Goal: Task Accomplishment & Management: Use online tool/utility

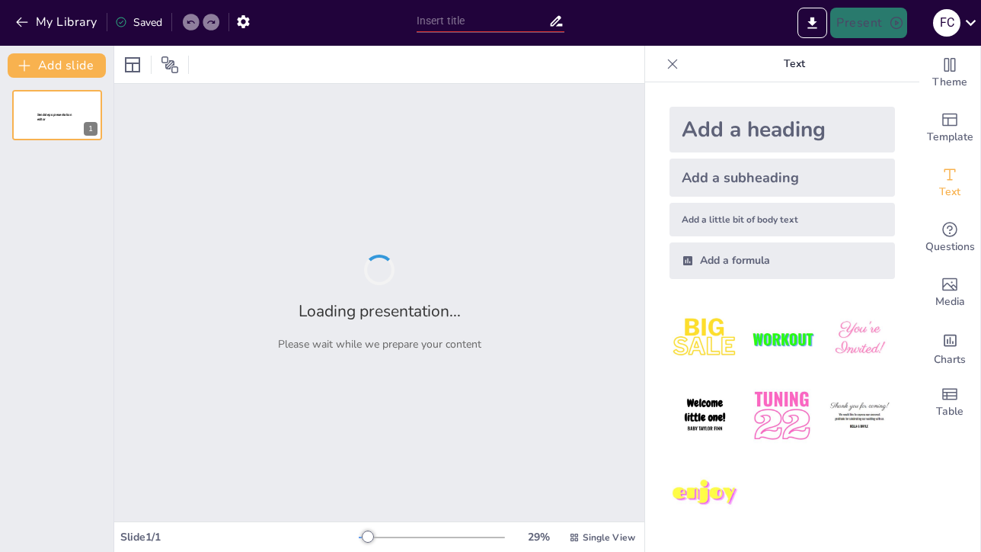
type input "Insta Claim AI: Revolutionizing the Claims Process for a $1.3 Trillion Industry"
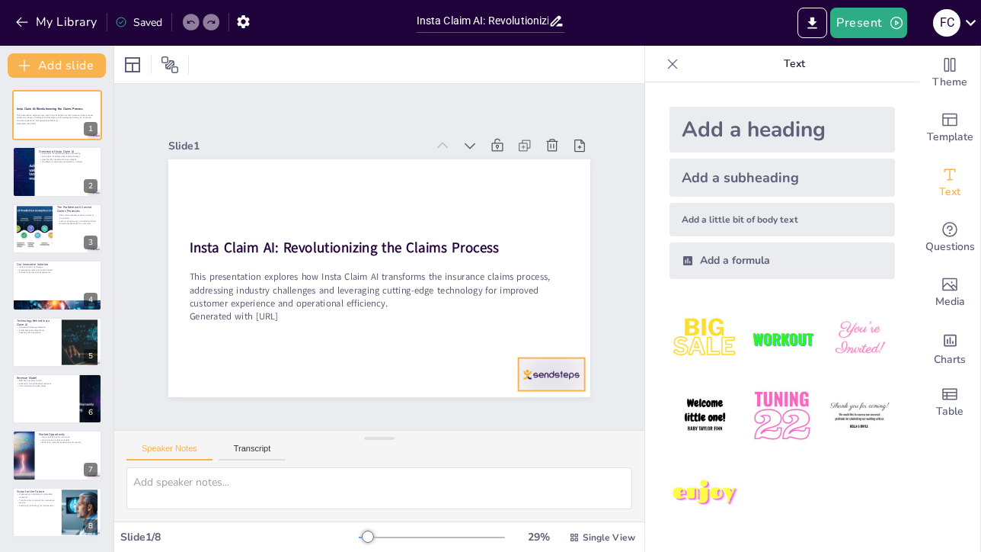
click at [526, 406] on div at bounding box center [489, 434] width 74 height 57
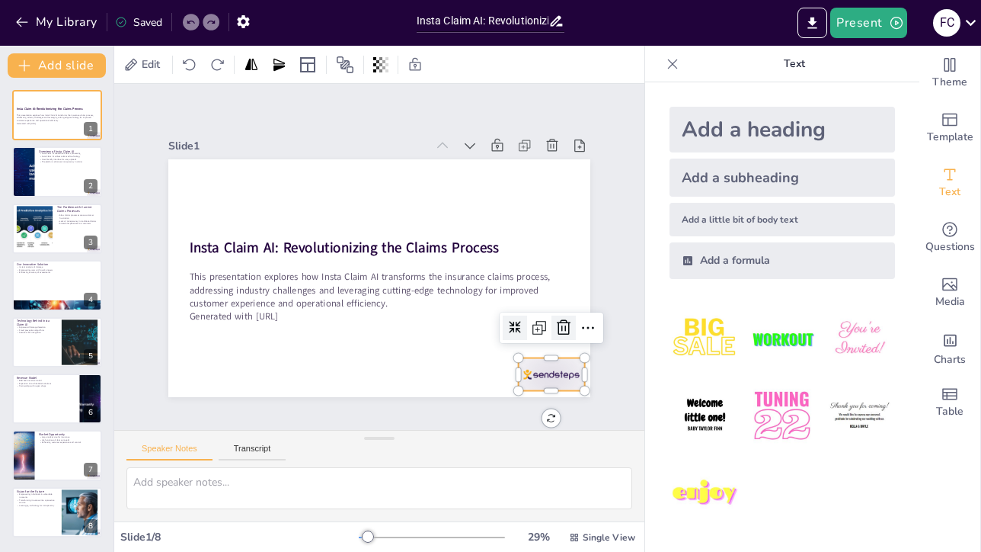
click at [544, 369] on icon at bounding box center [532, 380] width 23 height 23
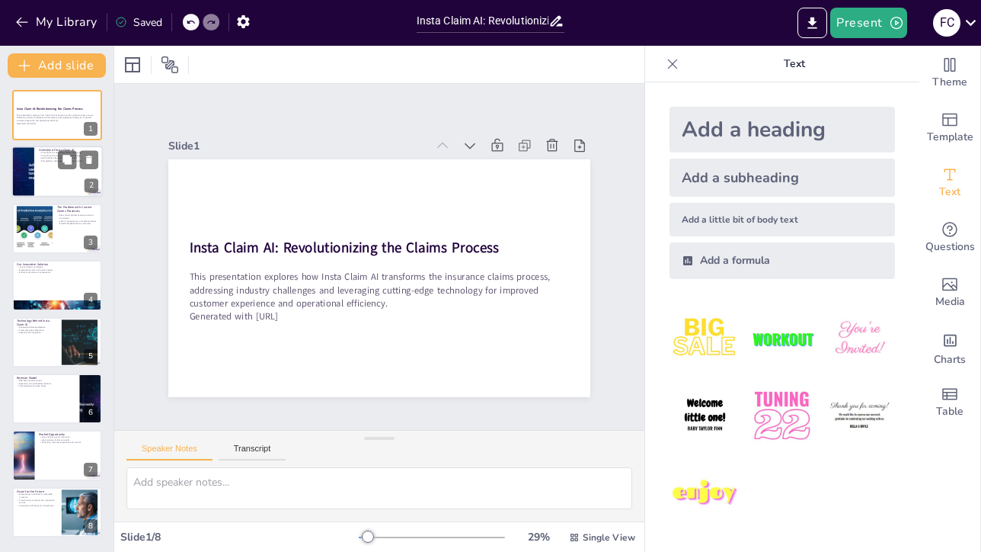
click at [50, 181] on div at bounding box center [56, 172] width 91 height 52
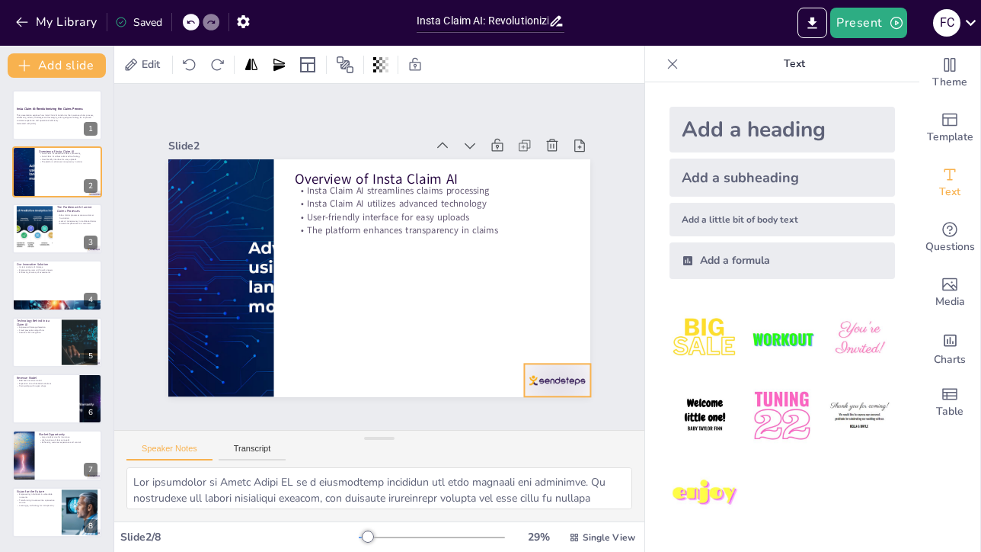
click at [518, 392] on div at bounding box center [528, 415] width 72 height 46
click at [480, 430] on icon at bounding box center [470, 440] width 20 height 21
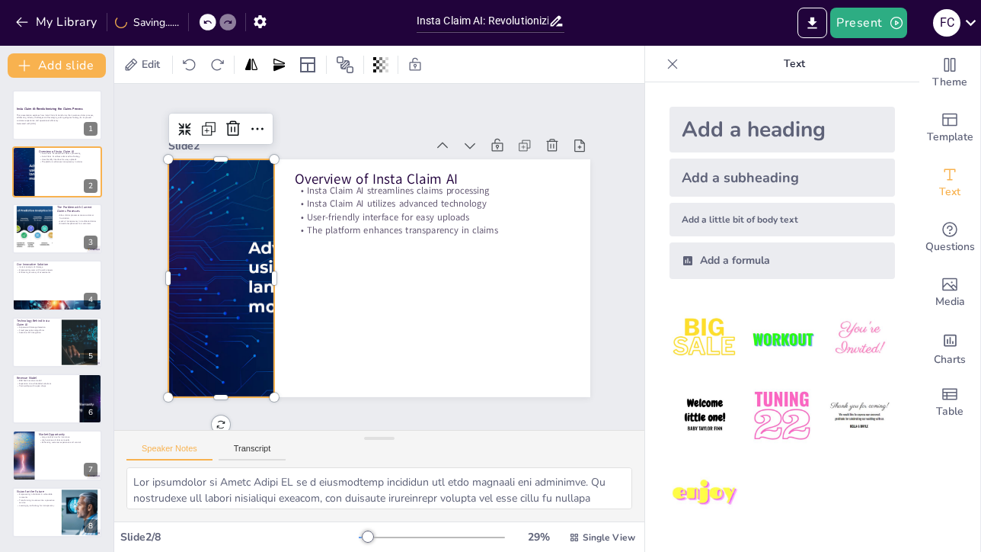
click at [248, 273] on div at bounding box center [222, 228] width 505 height 366
click at [261, 274] on div at bounding box center [219, 245] width 493 height 327
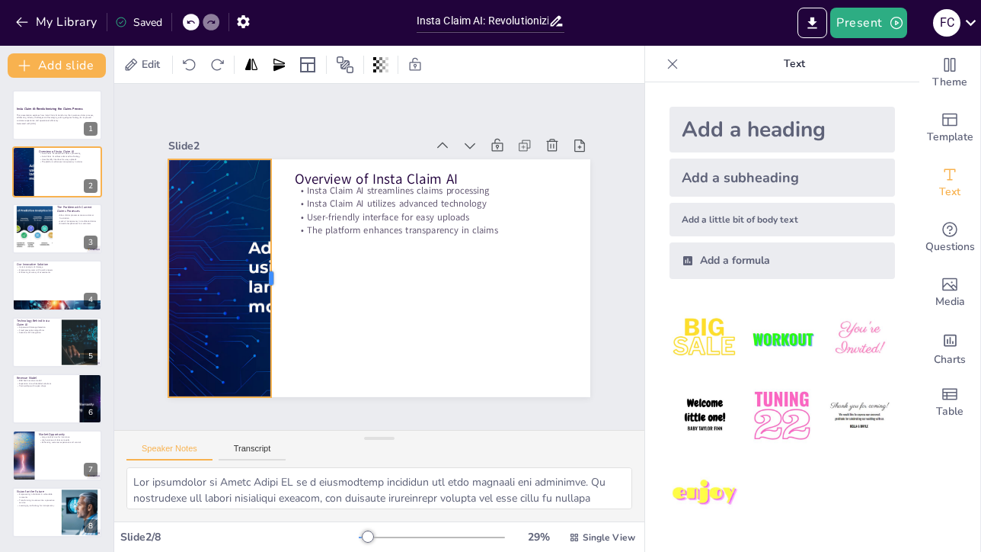
drag, startPoint x: 264, startPoint y: 274, endPoint x: 261, endPoint y: 252, distance: 22.3
click at [261, 252] on div at bounding box center [277, 234] width 108 height 222
click at [37, 231] on div at bounding box center [34, 228] width 81 height 46
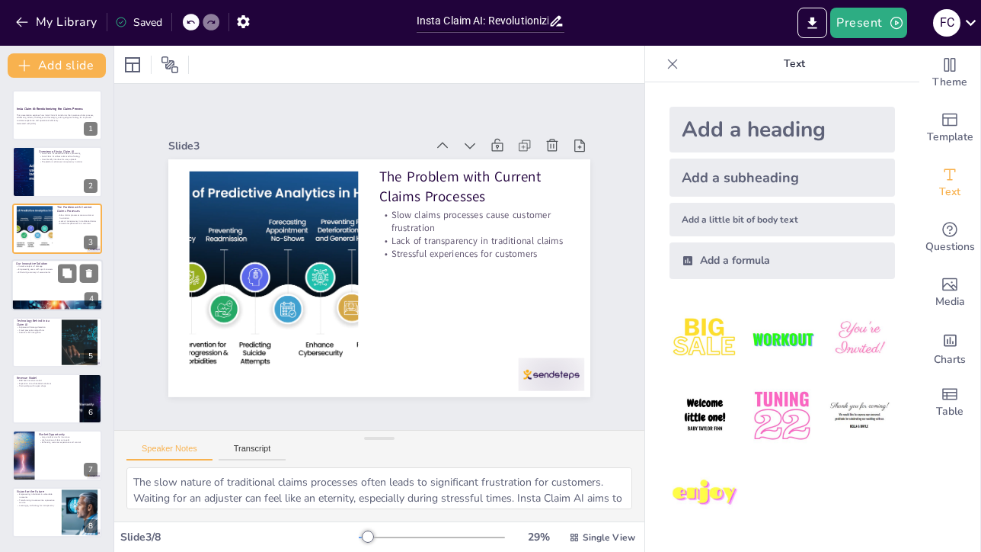
click at [37, 275] on div at bounding box center [56, 285] width 91 height 52
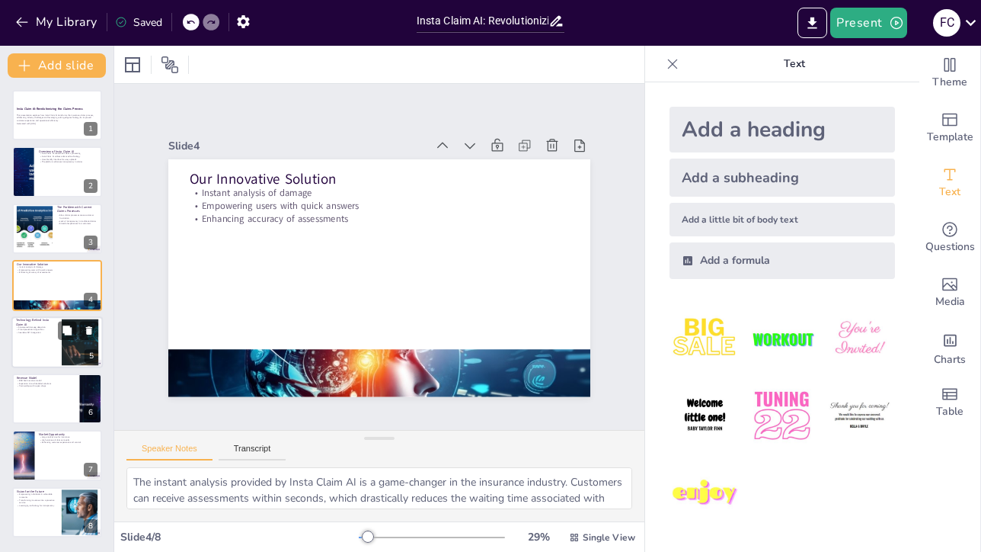
click at [53, 337] on div at bounding box center [56, 342] width 91 height 52
type textarea "AI-powered damage detection is a key feature of Insta Claim AI, allowing for ra…"
